Goal: Complete application form

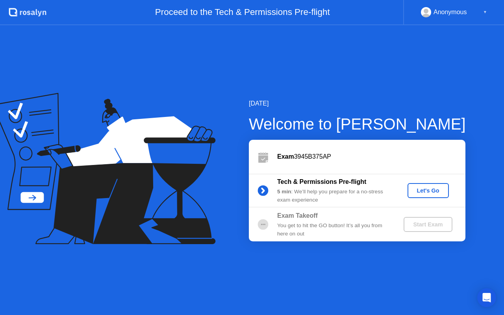
click at [428, 192] on div "Let's Go" at bounding box center [428, 191] width 35 height 6
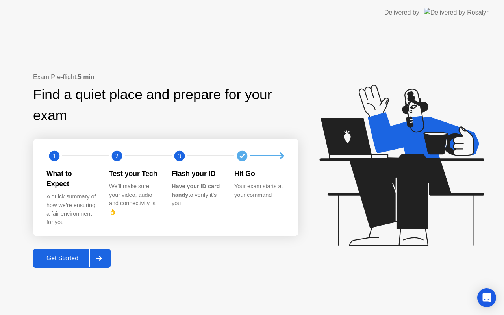
click at [73, 249] on button "Get Started" at bounding box center [72, 258] width 78 height 19
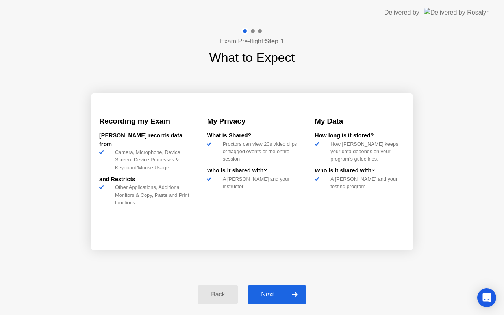
click at [268, 289] on button "Next" at bounding box center [277, 294] width 59 height 19
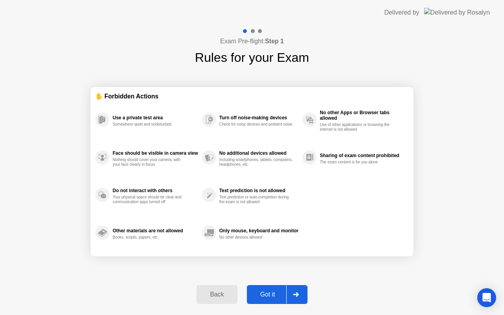
click at [262, 299] on button "Got it" at bounding box center [277, 294] width 61 height 19
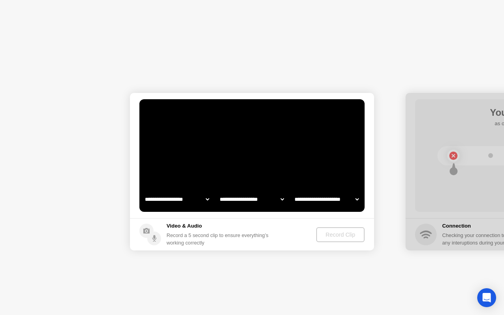
select select "**********"
select select "*******"
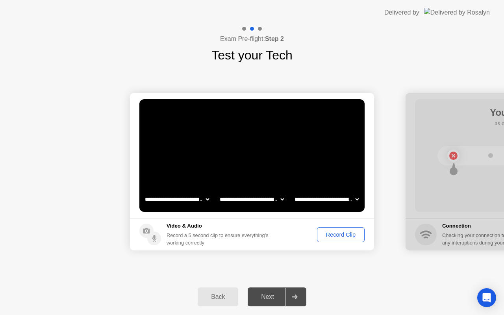
click at [324, 233] on div "Record Clip" at bounding box center [341, 235] width 42 height 6
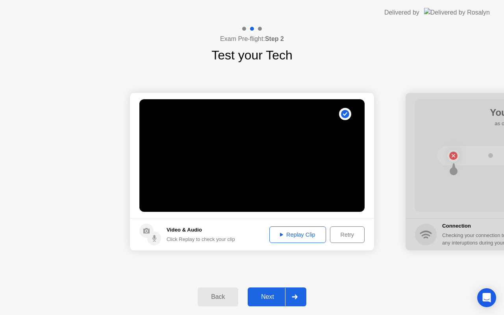
click at [147, 230] on circle at bounding box center [147, 231] width 14 height 14
click at [282, 233] on div "Replay Clip" at bounding box center [297, 235] width 51 height 6
click at [148, 229] on icon at bounding box center [146, 231] width 6 height 6
click at [223, 296] on div "Back" at bounding box center [218, 297] width 36 height 7
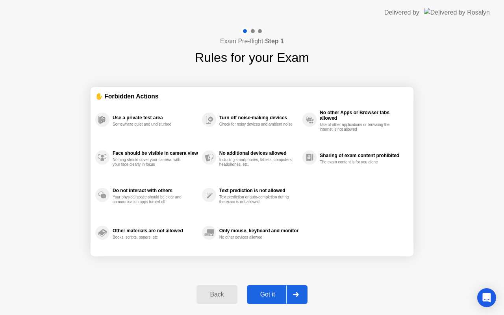
click at [222, 296] on div "Back" at bounding box center [217, 294] width 36 height 7
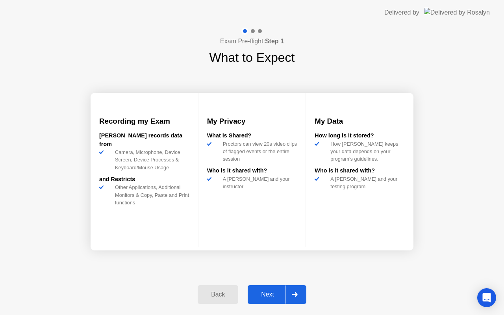
click at [222, 296] on div "Back" at bounding box center [218, 294] width 36 height 7
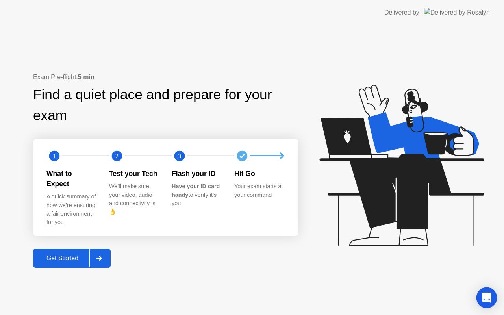
click at [485, 295] on icon "Open Intercom Messenger" at bounding box center [486, 298] width 9 height 10
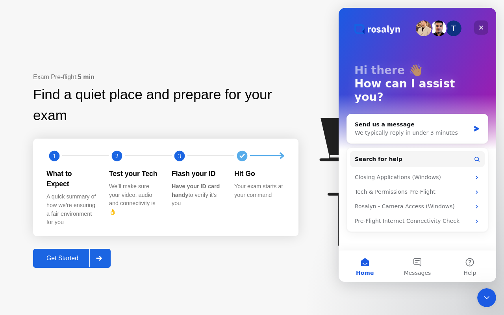
click at [478, 26] on icon "Close" at bounding box center [481, 27] width 6 height 6
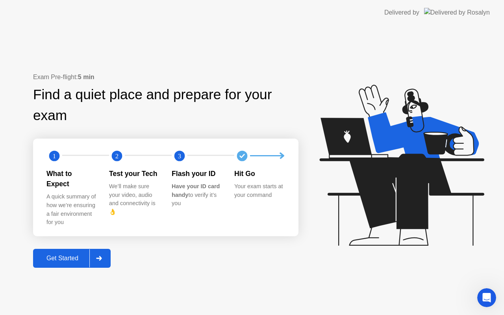
click at [80, 255] on div "Get Started" at bounding box center [62, 258] width 54 height 7
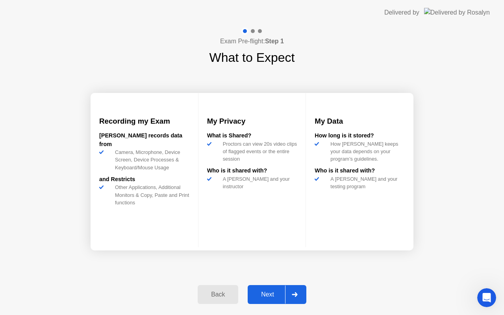
click at [263, 291] on div "Next" at bounding box center [267, 294] width 35 height 7
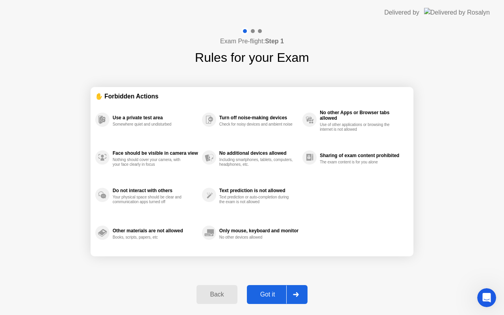
click at [261, 295] on div "Got it" at bounding box center [267, 294] width 37 height 7
select select "**********"
select select "*******"
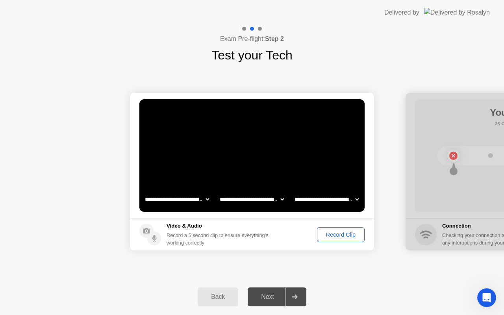
click at [189, 203] on select "**********" at bounding box center [176, 200] width 67 height 16
select select "**********"
click at [320, 233] on div "Record Clip" at bounding box center [341, 235] width 42 height 6
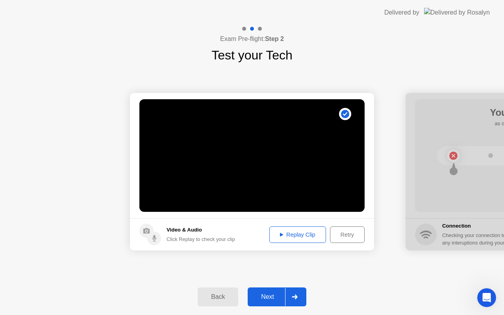
click at [301, 234] on div "Replay Clip" at bounding box center [297, 235] width 51 height 6
click at [270, 299] on div "Next" at bounding box center [267, 297] width 35 height 7
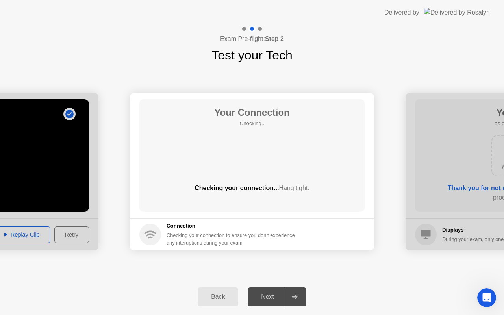
click at [155, 227] on circle at bounding box center [151, 235] width 22 height 22
click at [267, 301] on div "Next" at bounding box center [267, 297] width 35 height 7
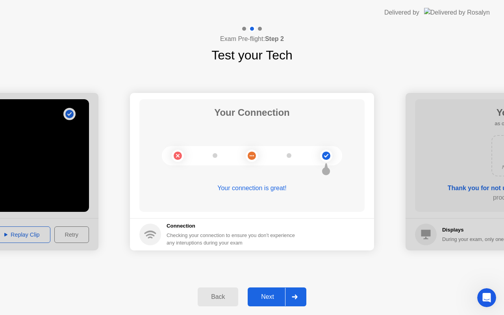
click at [263, 298] on div "Next" at bounding box center [267, 297] width 35 height 7
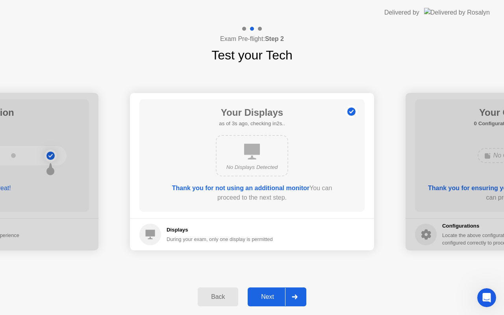
click at [268, 294] on div "Next" at bounding box center [267, 297] width 35 height 7
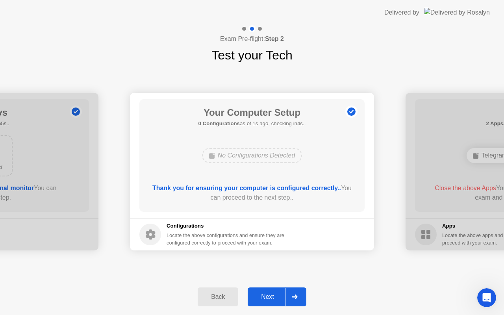
click at [268, 298] on div "Next" at bounding box center [267, 297] width 35 height 7
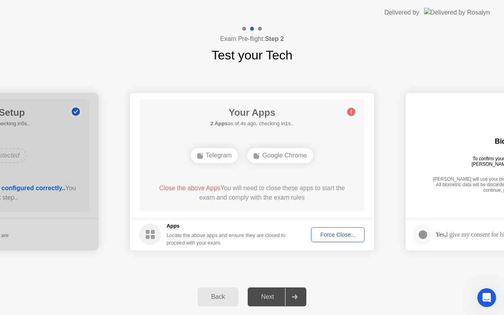
click at [323, 237] on div "Force Close..." at bounding box center [338, 235] width 48 height 6
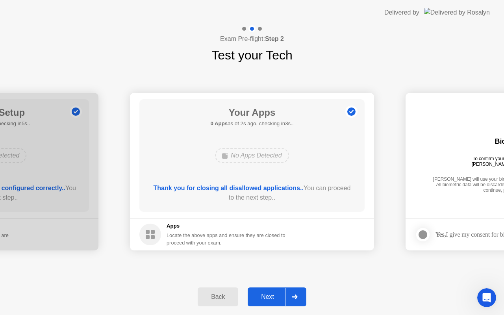
click at [266, 300] on div "Next" at bounding box center [267, 297] width 35 height 7
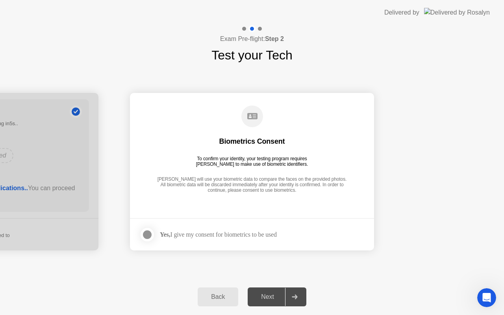
click at [149, 234] on div at bounding box center [147, 234] width 9 height 9
click at [271, 295] on div "Next" at bounding box center [267, 297] width 35 height 7
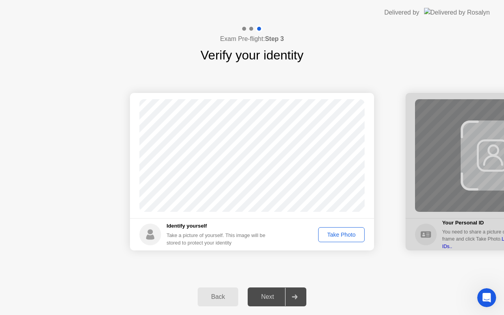
click at [344, 237] on div "Take Photo" at bounding box center [341, 235] width 41 height 6
click at [282, 301] on div "Next" at bounding box center [267, 297] width 35 height 7
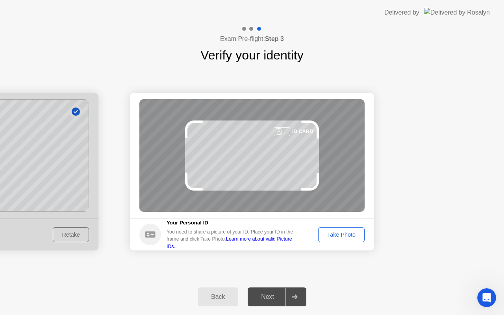
click at [331, 236] on div "Take Photo" at bounding box center [341, 235] width 41 height 6
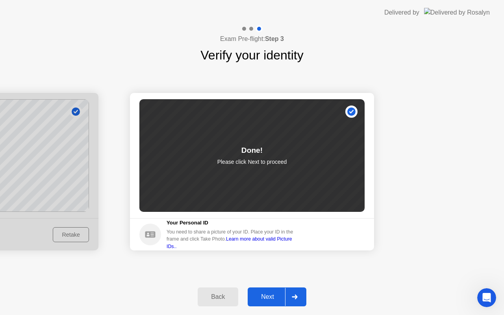
click at [271, 294] on div "Next" at bounding box center [267, 297] width 35 height 7
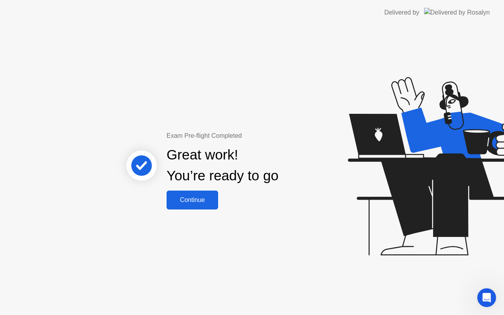
click at [206, 203] on div "Continue" at bounding box center [192, 200] width 47 height 7
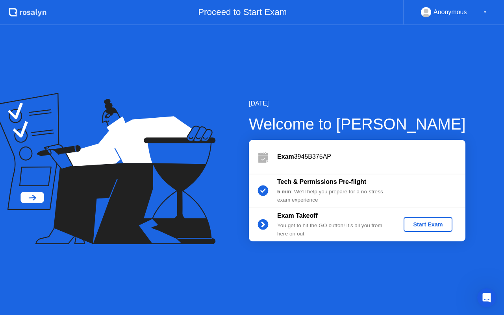
click at [423, 223] on div "Start Exam" at bounding box center [428, 224] width 42 height 6
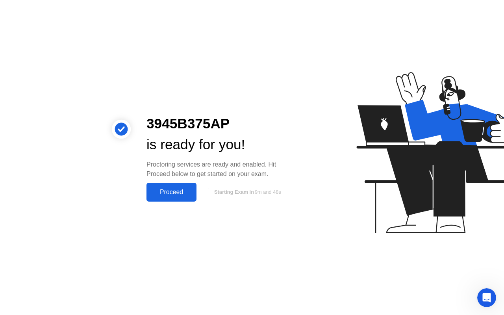
click at [187, 198] on button "Proceed" at bounding box center [172, 192] width 50 height 19
